Goal: Information Seeking & Learning: Learn about a topic

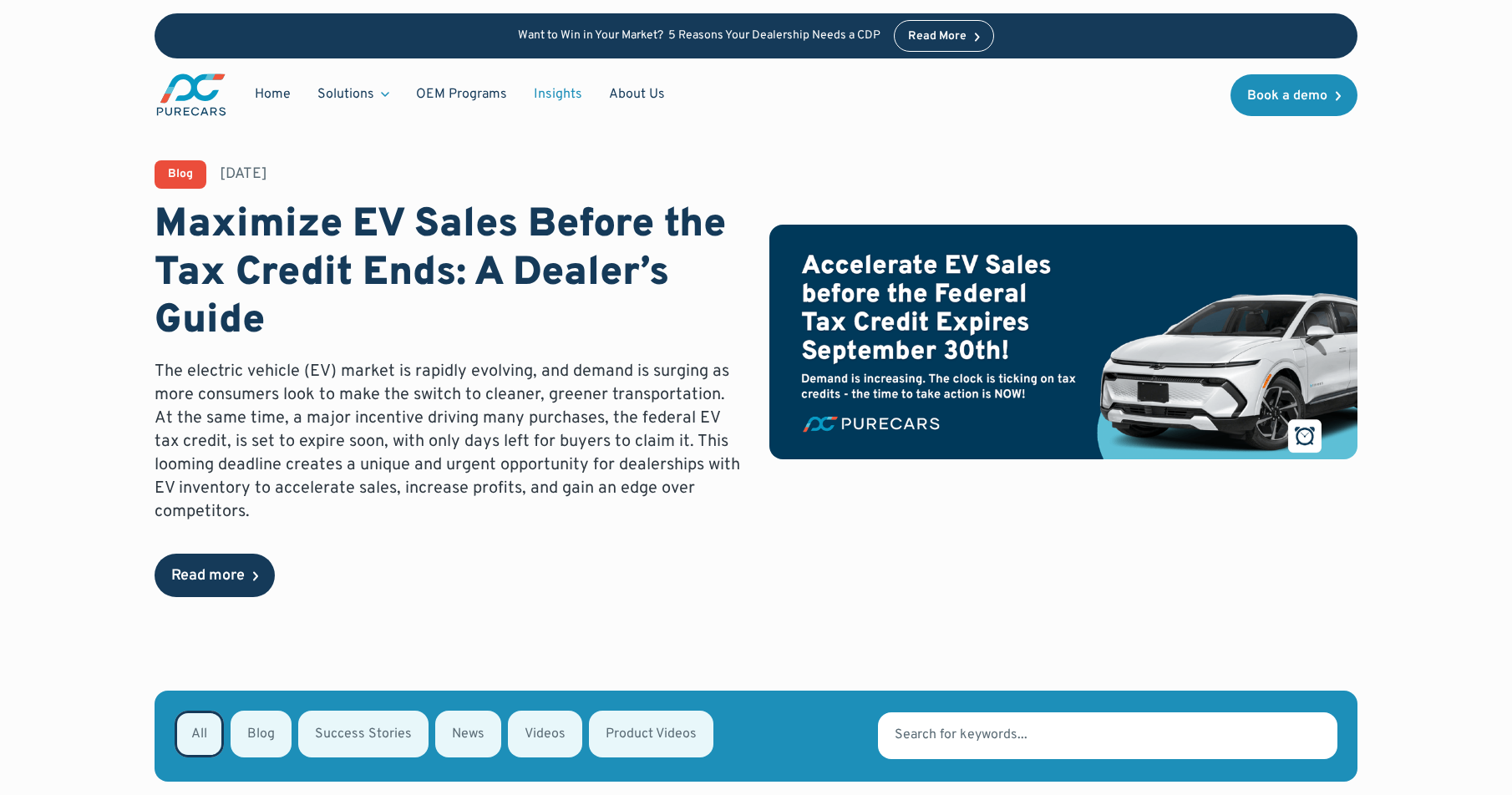
click at [228, 589] on link "Read more" at bounding box center [215, 576] width 120 height 44
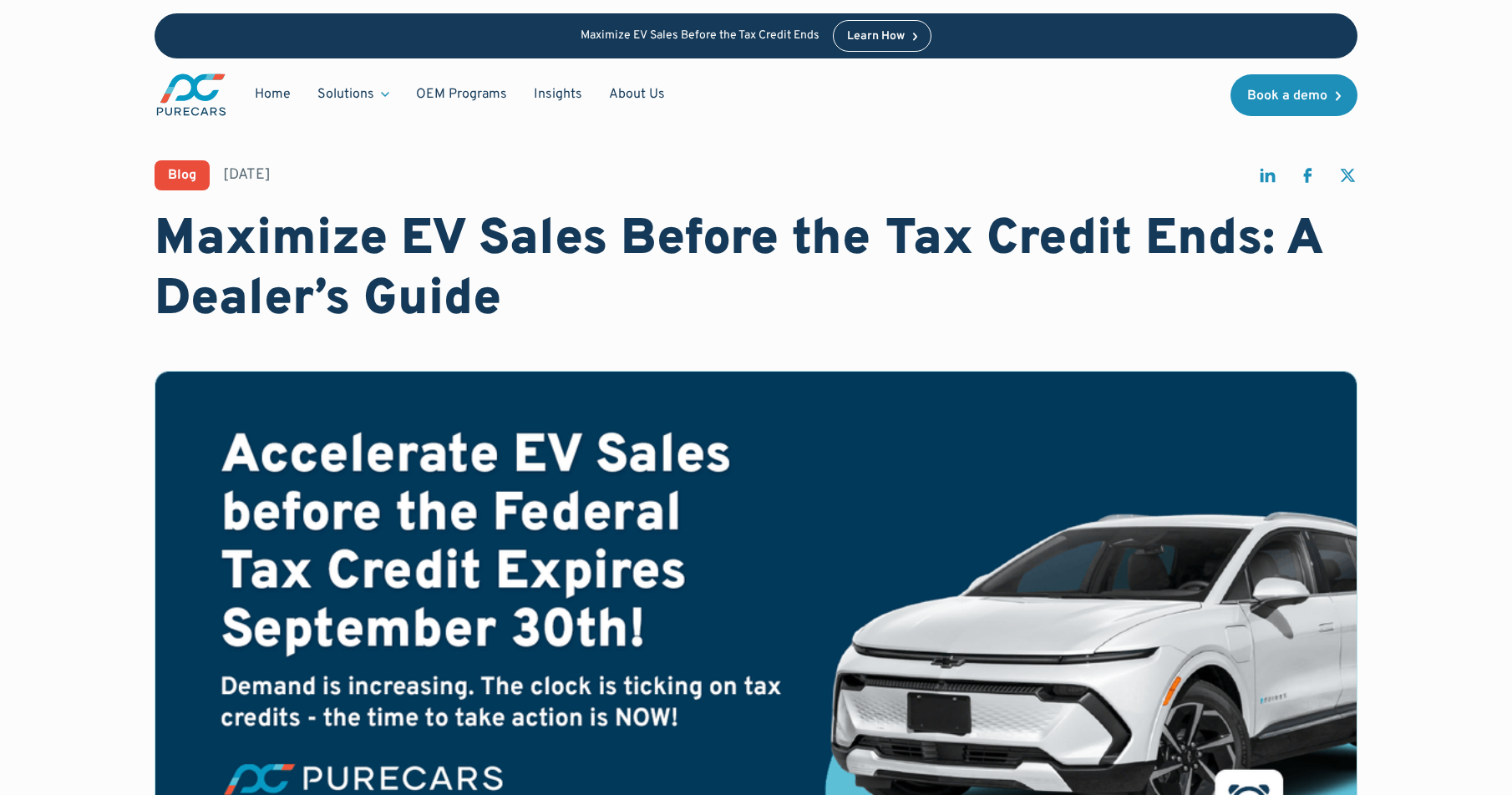
click at [437, 291] on h1 "Maximize EV Sales Before the Tax Credit Ends: A Dealer’s Guide" at bounding box center [756, 271] width 1203 height 121
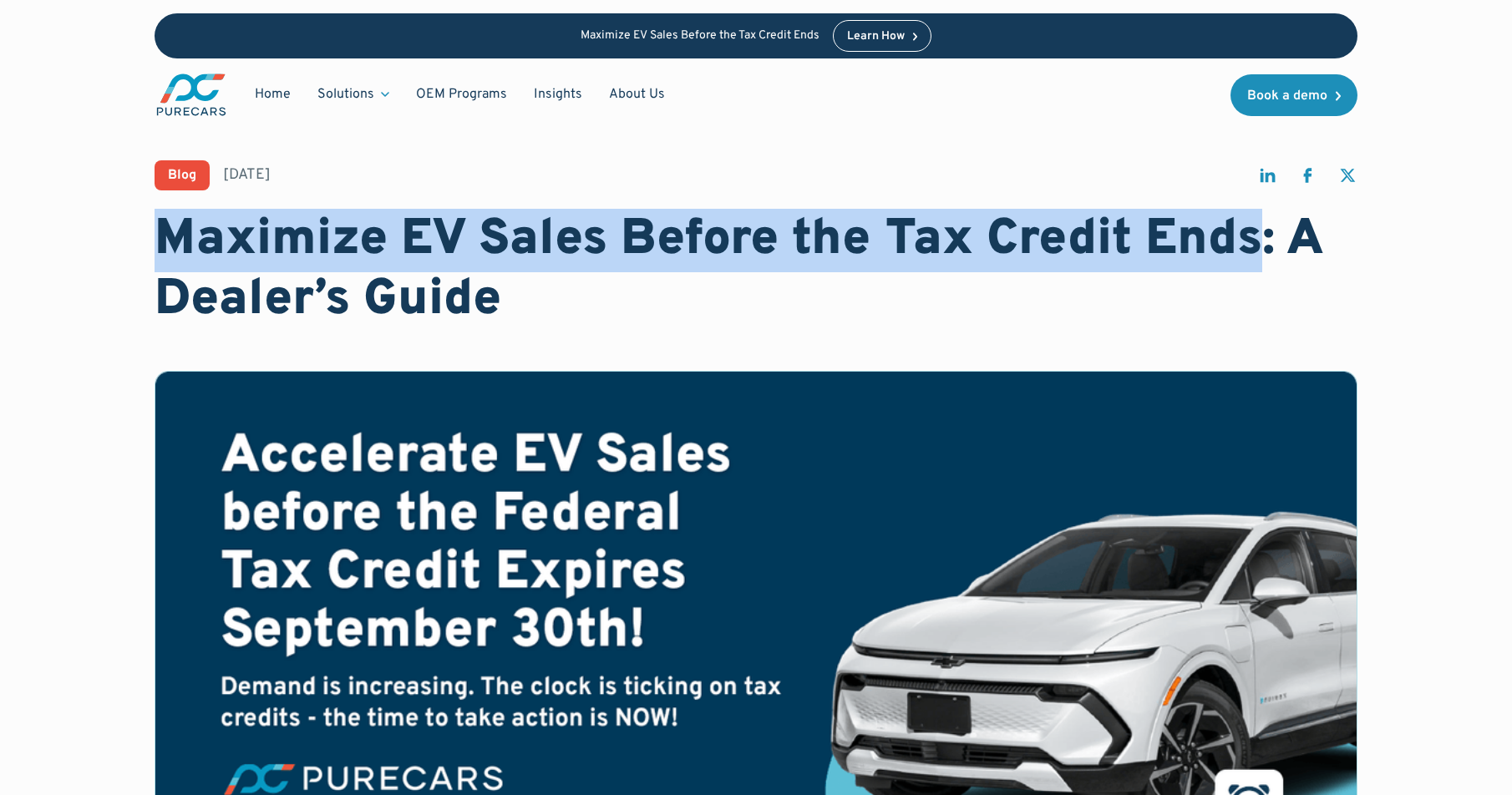
drag, startPoint x: 1253, startPoint y: 233, endPoint x: 163, endPoint y: 222, distance: 1090.1
click at [163, 222] on h1 "Maximize EV Sales Before the Tax Credit Ends: A Dealer’s Guide" at bounding box center [756, 271] width 1203 height 121
copy h1 "Maximize EV Sales Before the Tax Credit Ends"
